Goal: Task Accomplishment & Management: Manage account settings

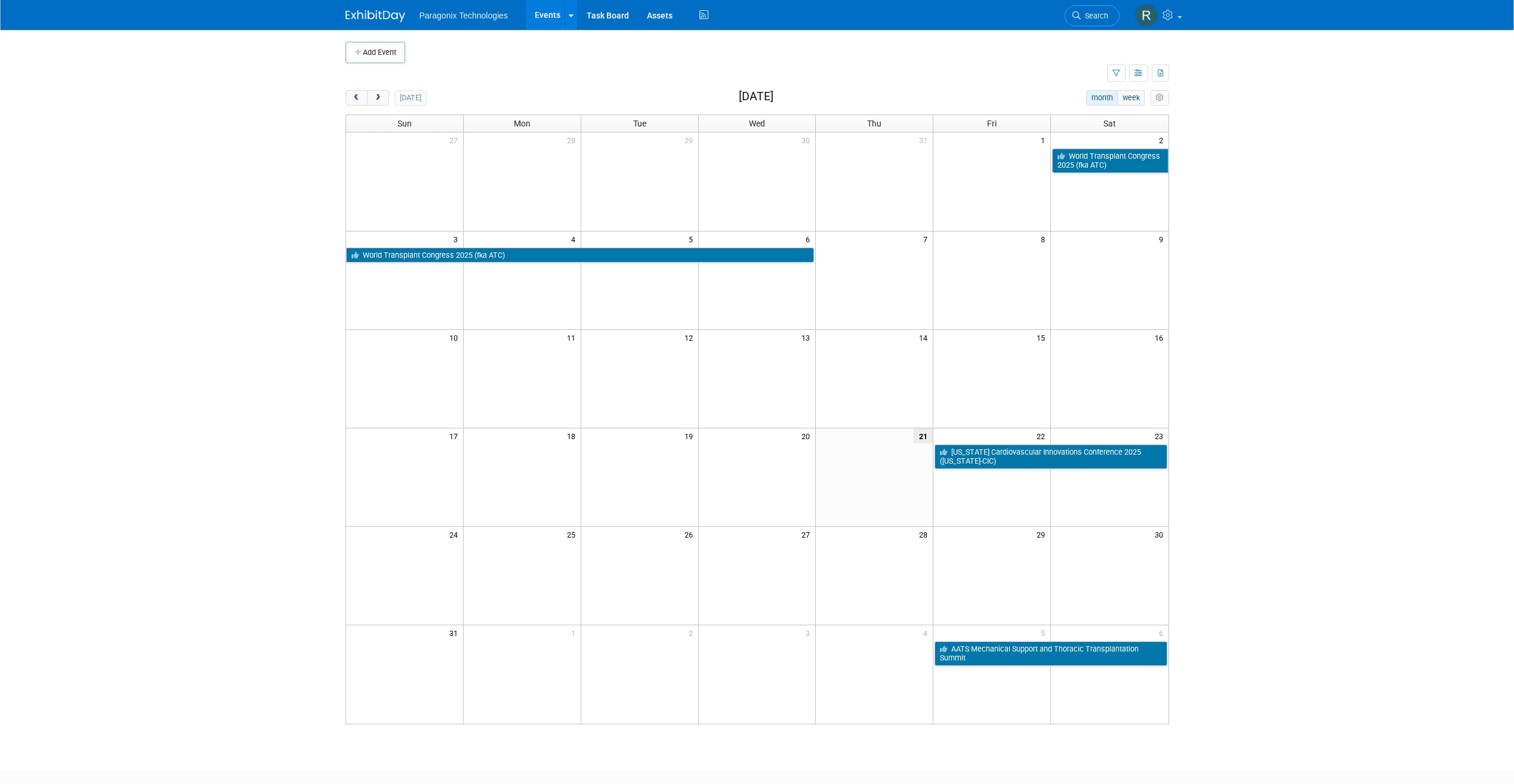
click at [545, 11] on link "Events" at bounding box center [548, 15] width 44 height 30
click at [1141, 74] on icon "button" at bounding box center [1139, 74] width 9 height 8
click at [1162, 101] on icon "myCustomButton" at bounding box center [1160, 98] width 8 height 8
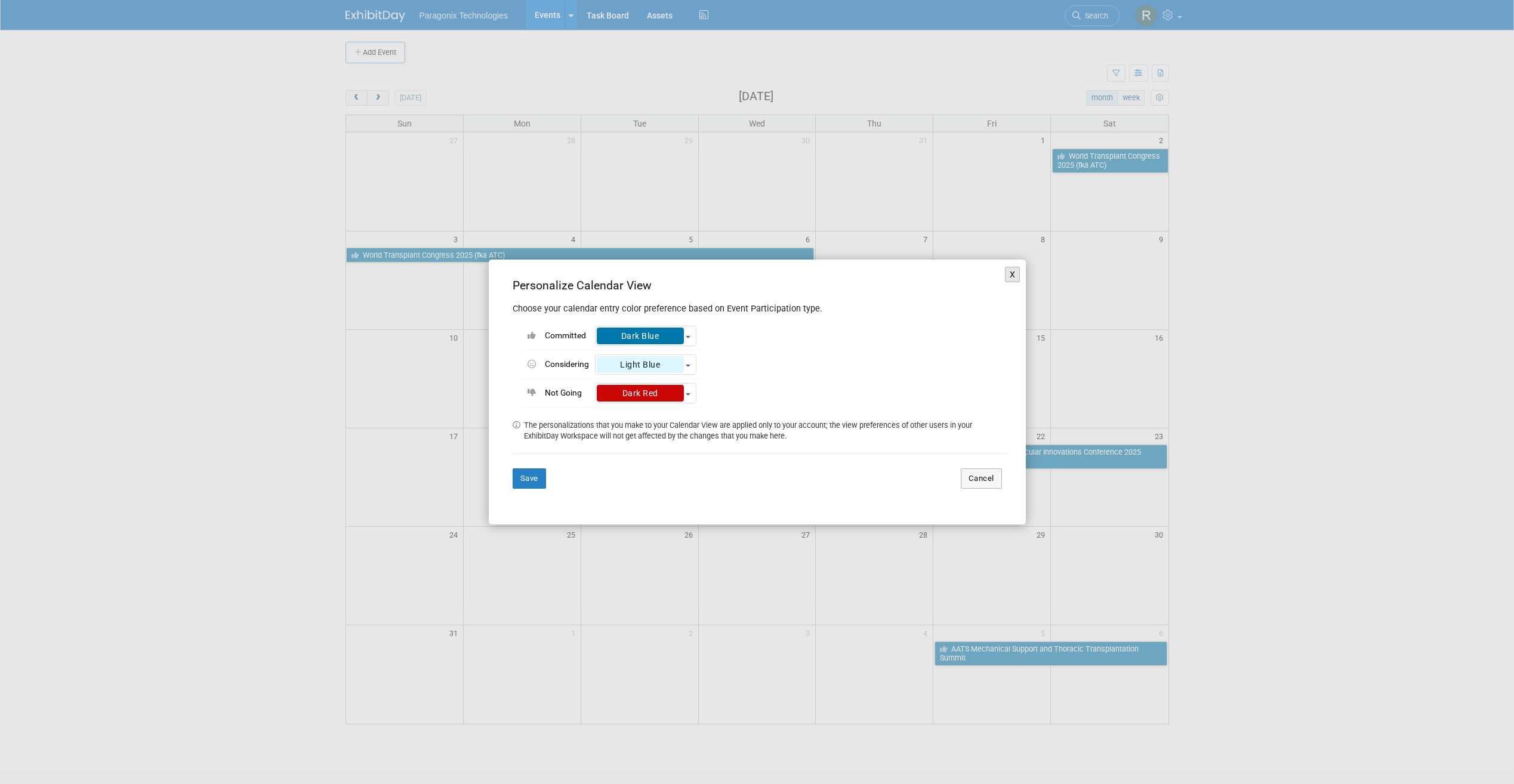
click at [1019, 278] on button "X" at bounding box center [1012, 274] width 16 height 16
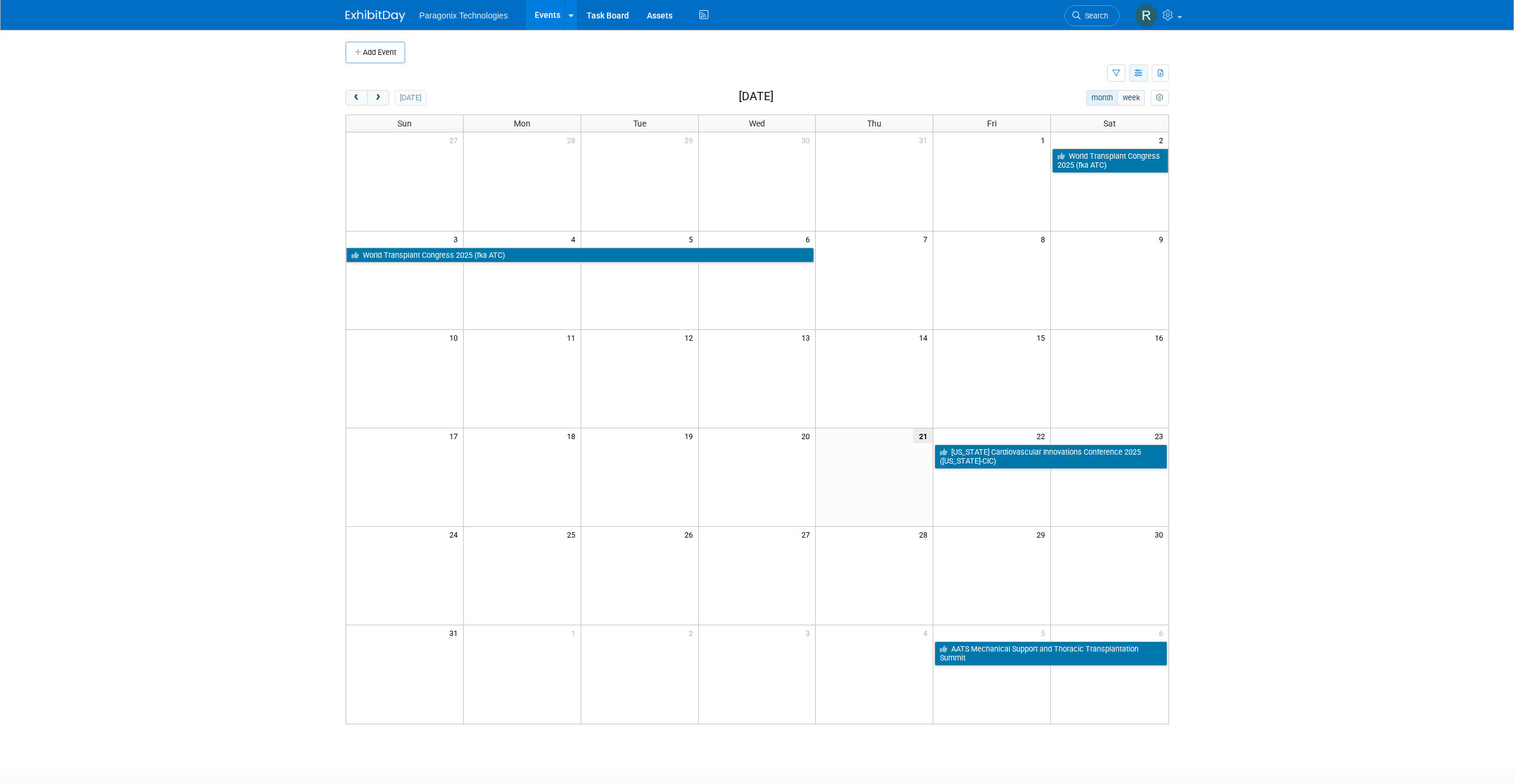
click at [1132, 81] on button "button" at bounding box center [1139, 73] width 19 height 17
click at [1098, 134] on link "Detail View" at bounding box center [1088, 132] width 100 height 16
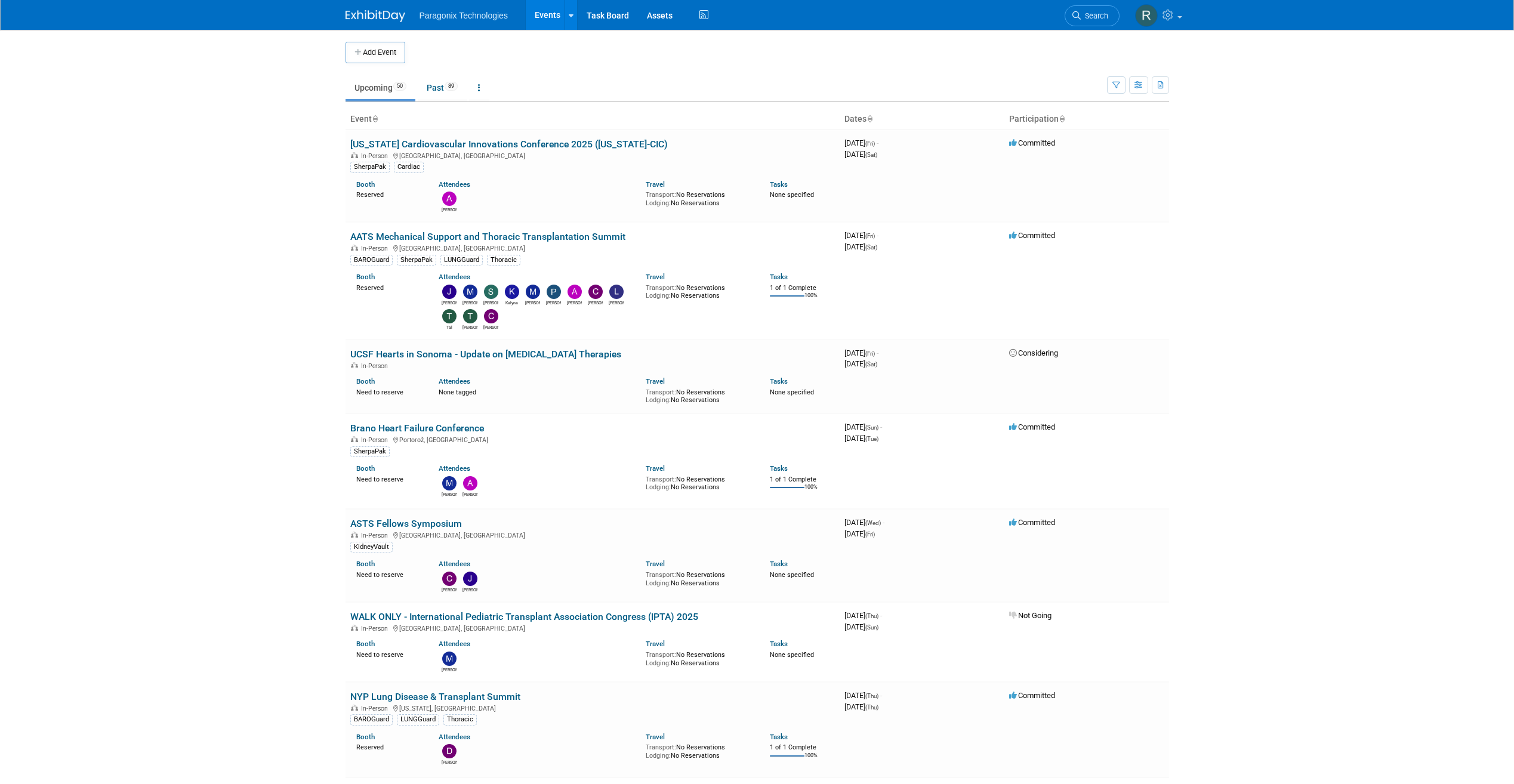
click at [378, 119] on icon at bounding box center [375, 120] width 6 height 8
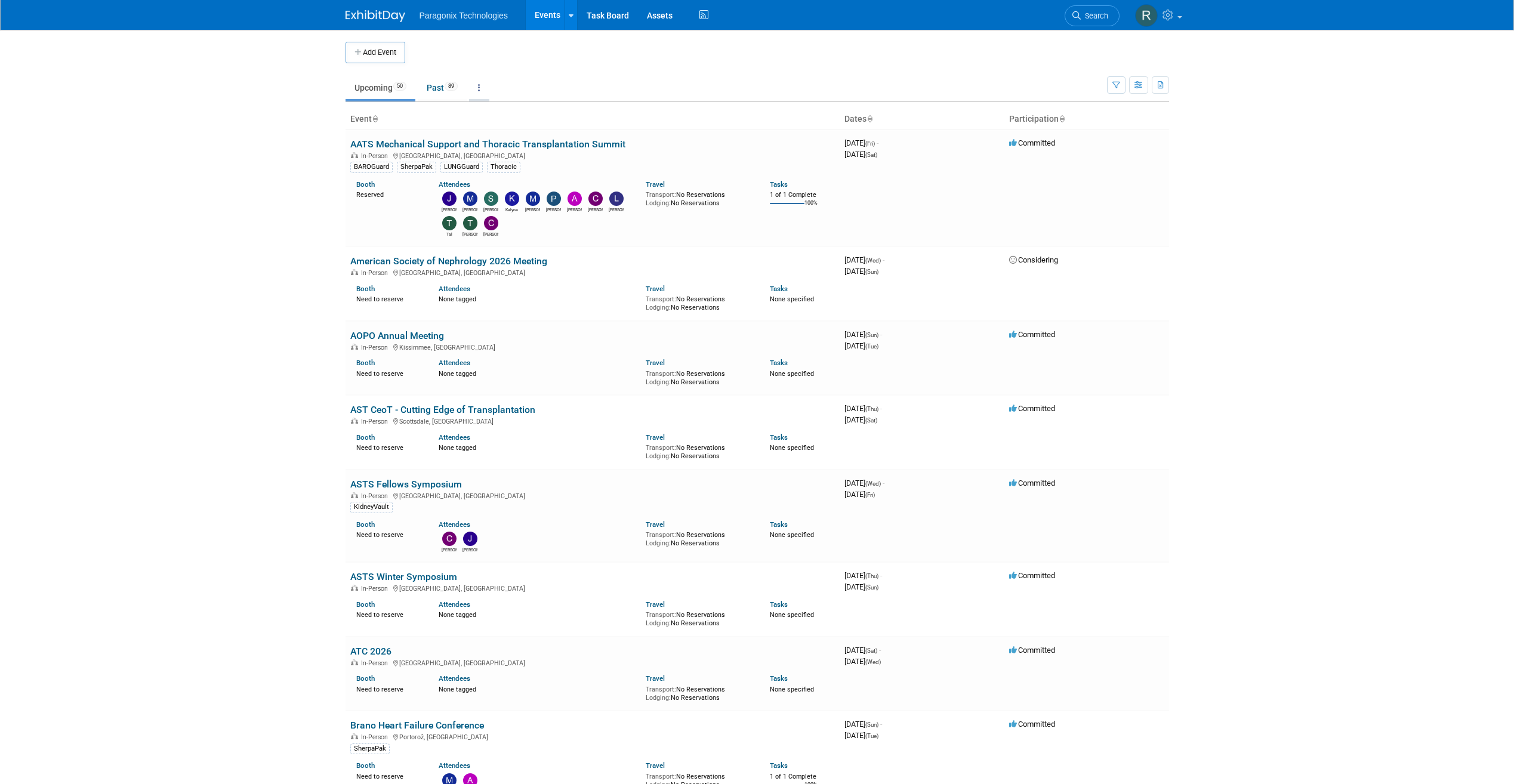
click at [486, 89] on link at bounding box center [480, 87] width 20 height 23
click at [514, 139] on link "Grouped Annually Events grouped by year" at bounding box center [516, 142] width 95 height 27
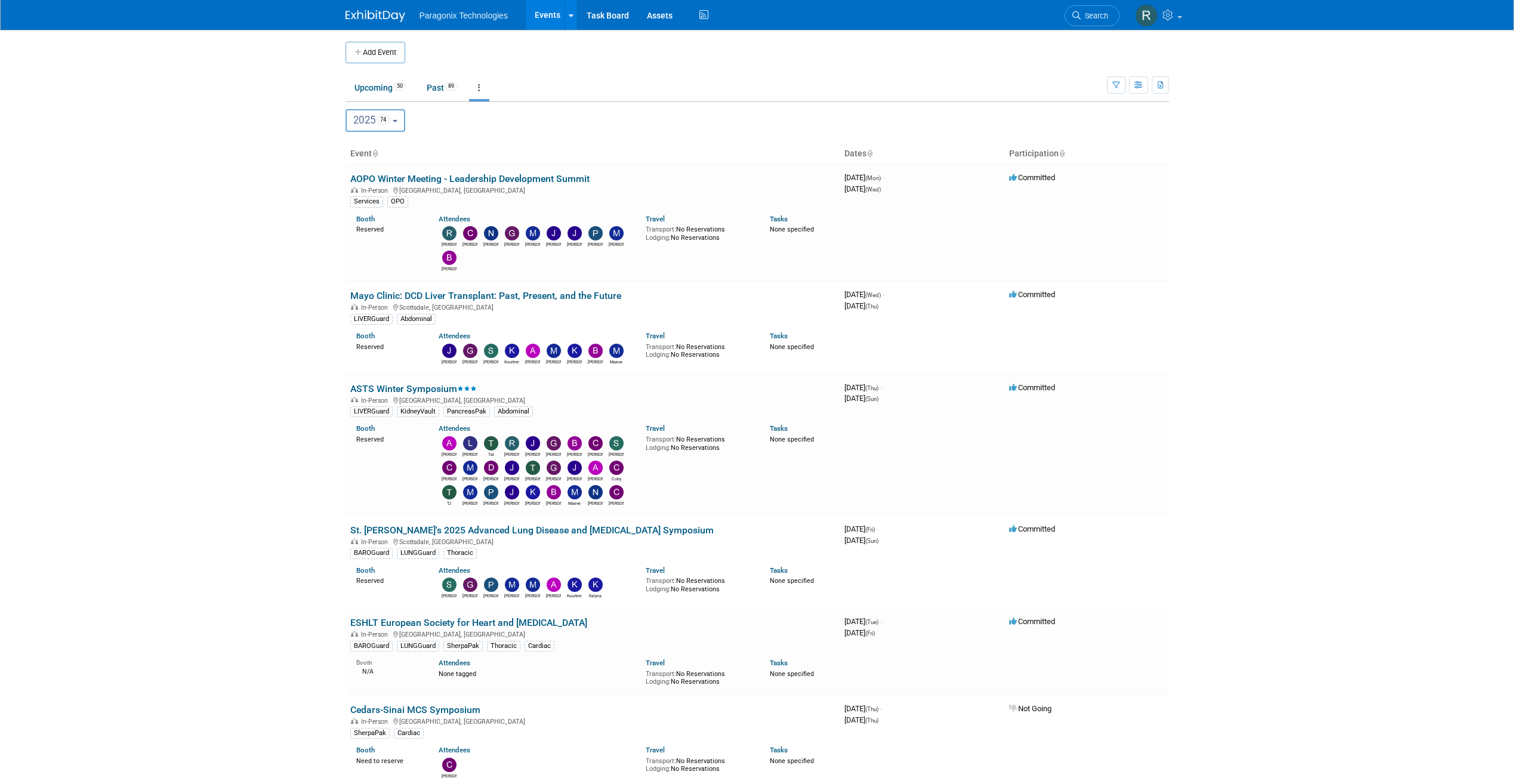
click at [395, 125] on button "2025 74" at bounding box center [375, 120] width 60 height 23
click at [366, 197] on label "2026 21" at bounding box center [377, 197] width 51 height 20
click at [356, 197] on input "2026 21" at bounding box center [352, 197] width 8 height 8
select select "2026"
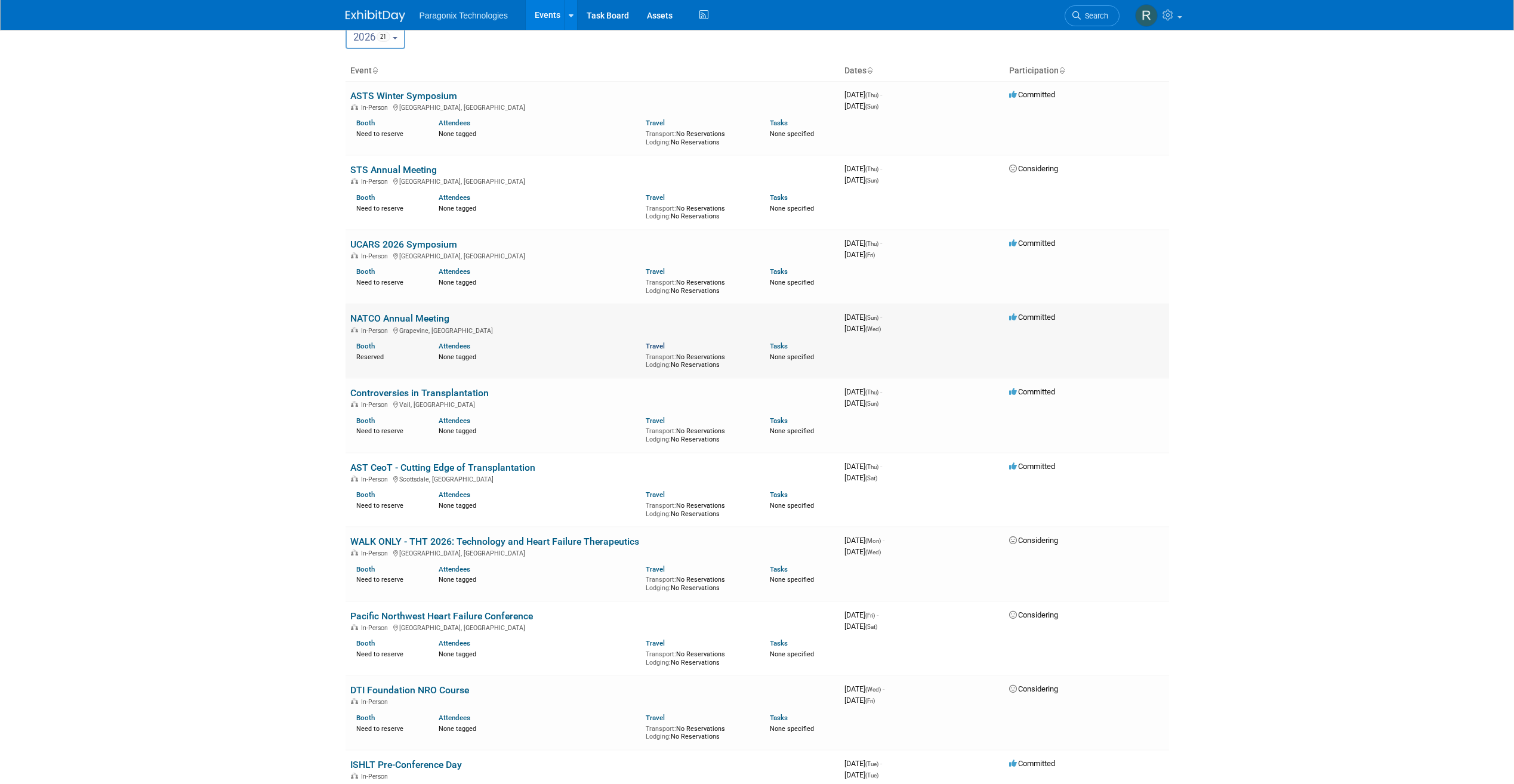
scroll to position [119, 0]
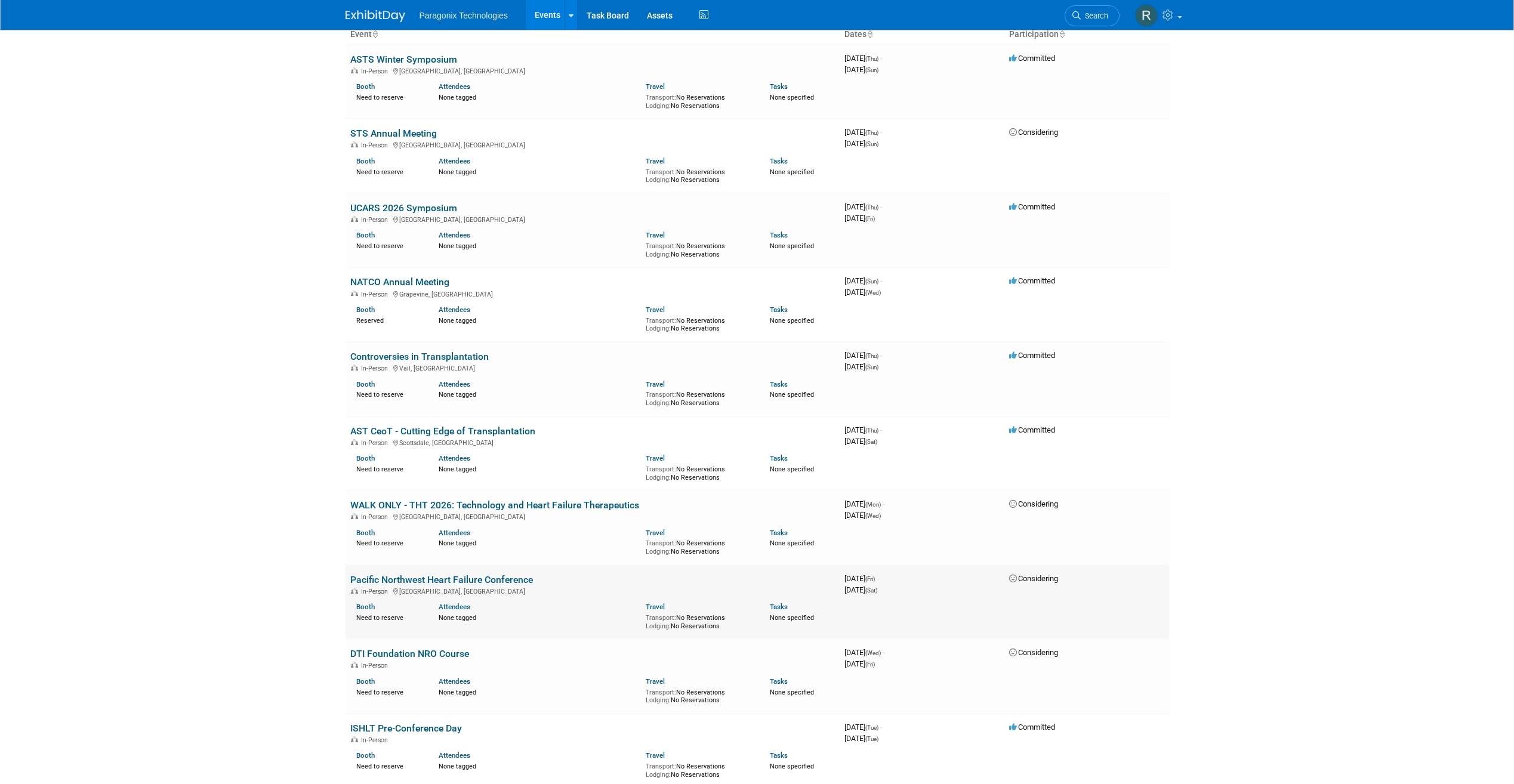
click at [476, 583] on link "Pacific Northwest Heart Failure Conference" at bounding box center [441, 580] width 183 height 11
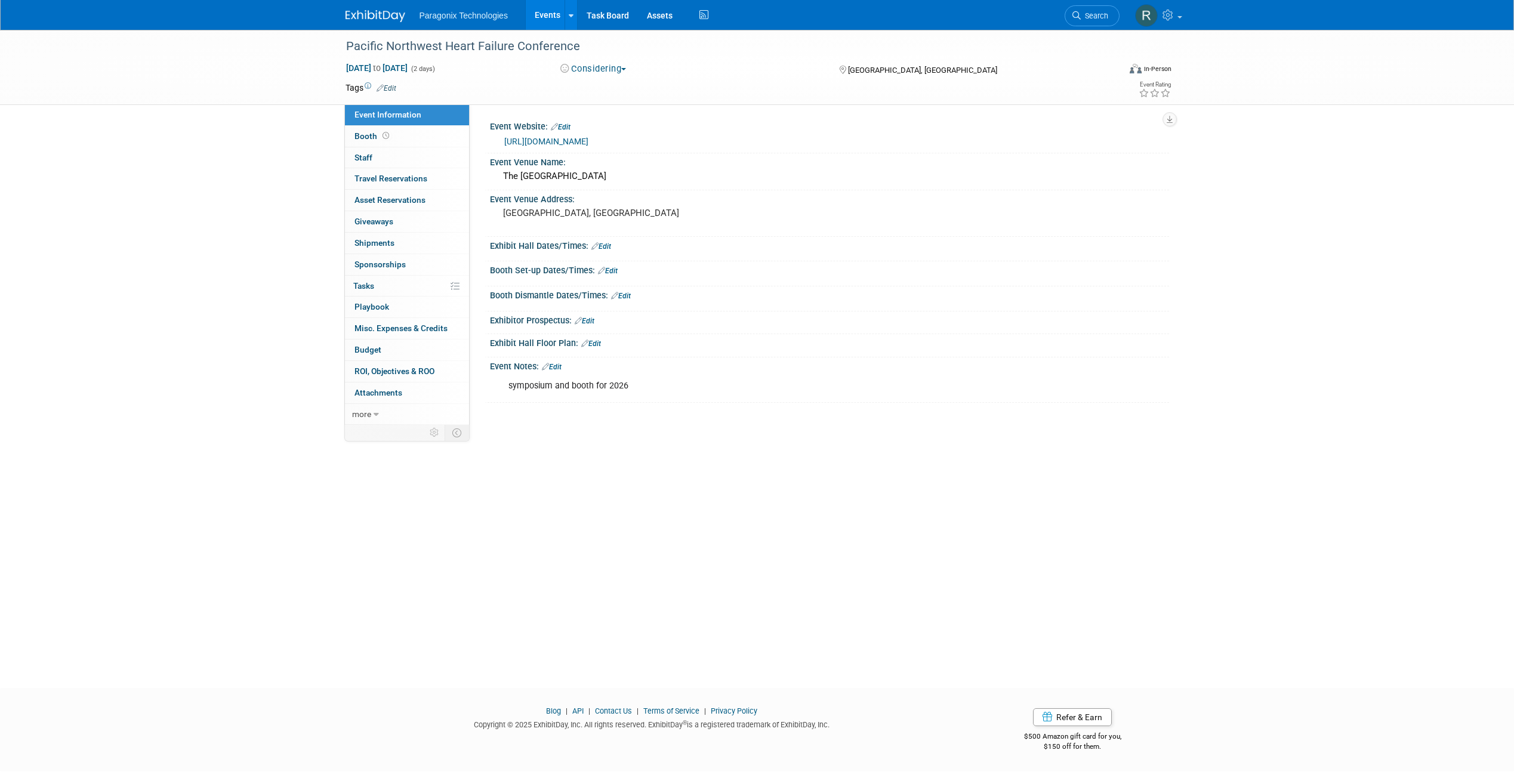
click at [610, 71] on button "Considering" at bounding box center [593, 69] width 74 height 13
click at [617, 85] on link "Committed" at bounding box center [604, 88] width 94 height 16
